Goal: Use online tool/utility: Utilize a website feature to perform a specific function

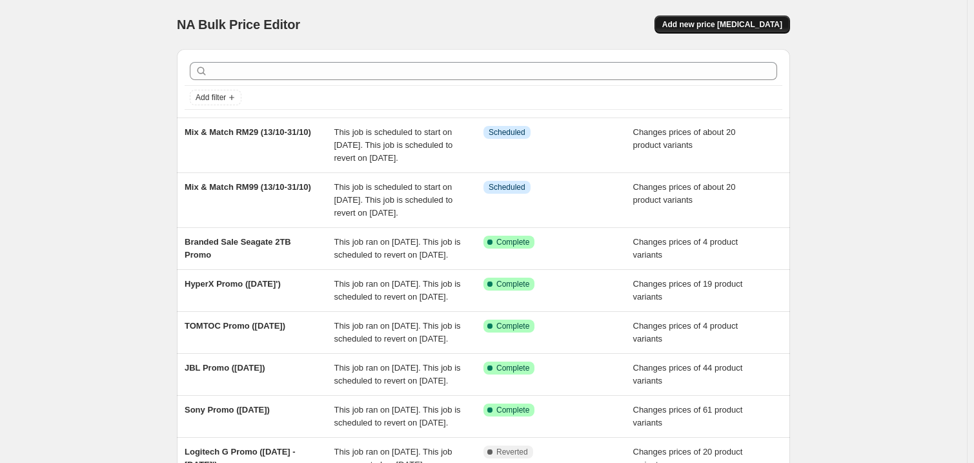
click at [719, 21] on span "Add new price change job" at bounding box center [722, 24] width 120 height 10
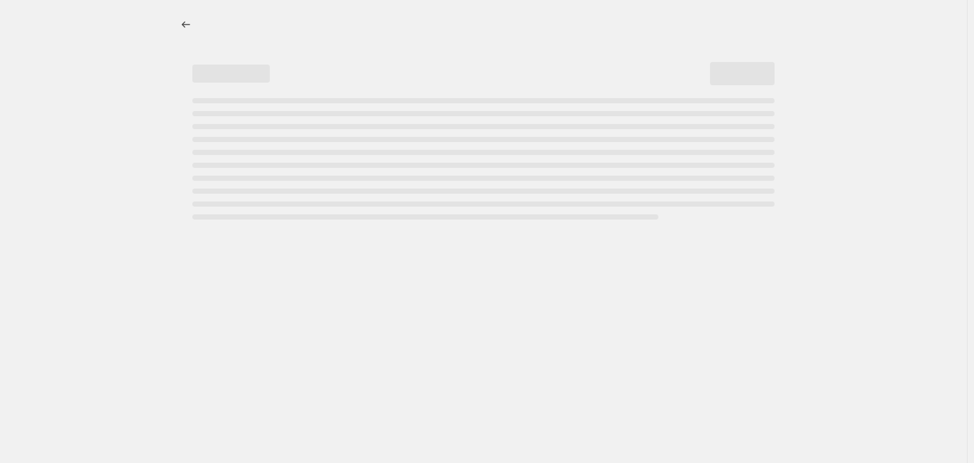
select select "percentage"
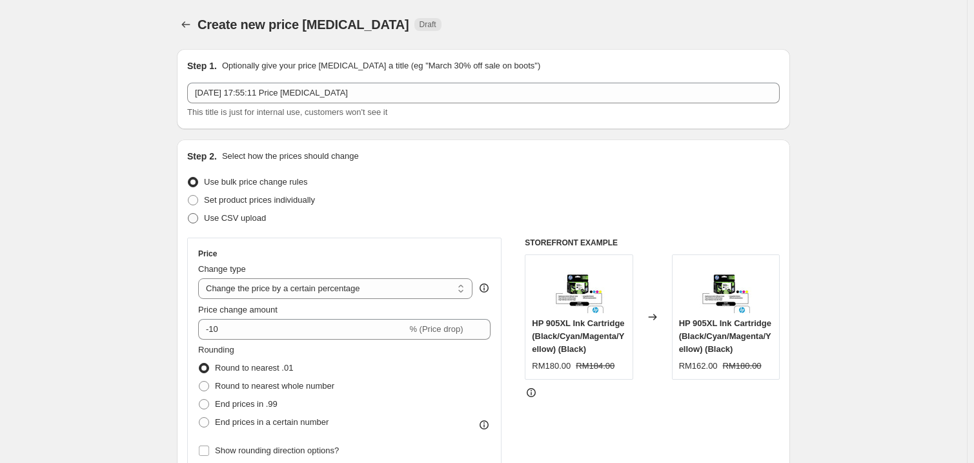
click at [237, 223] on span "Use CSV upload" at bounding box center [235, 218] width 62 height 10
click at [188, 214] on input "Use CSV upload" at bounding box center [188, 213] width 1 height 1
radio input "true"
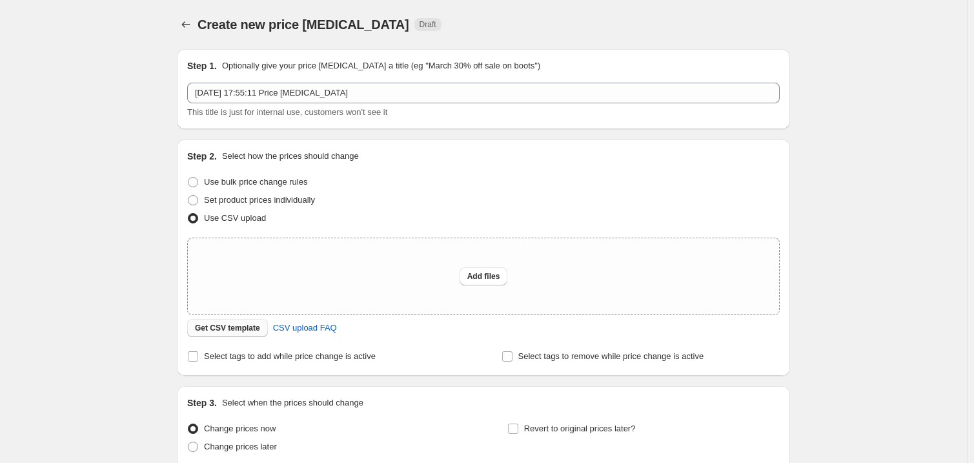
click at [239, 329] on span "Get CSV template" at bounding box center [227, 328] width 65 height 10
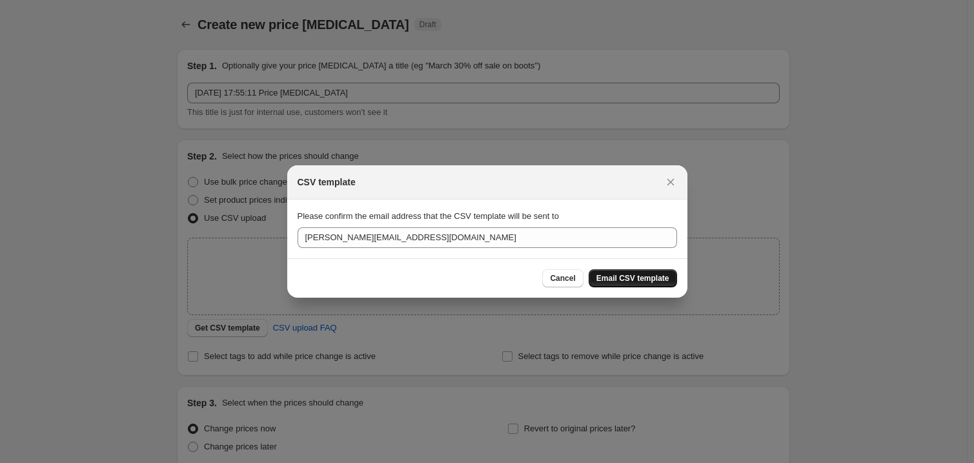
click at [619, 273] on span "Email CSV template" at bounding box center [632, 278] width 73 height 10
